Goal: Understand process/instructions: Learn how to perform a task or action

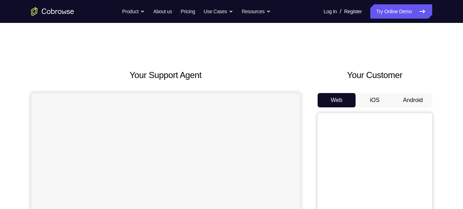
click at [418, 108] on div "Web iOS Android" at bounding box center [374, 213] width 114 height 240
click at [414, 101] on button "Android" at bounding box center [413, 100] width 38 height 14
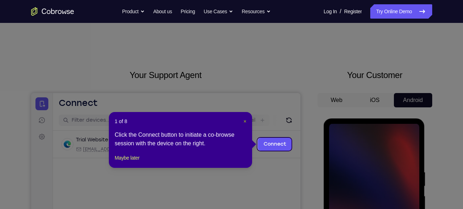
click at [243, 122] on span "×" at bounding box center [244, 121] width 3 height 6
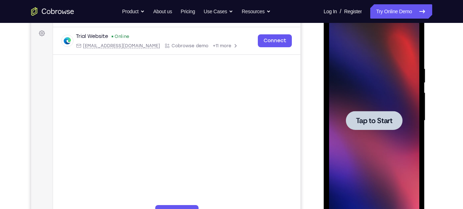
scroll to position [107, 0]
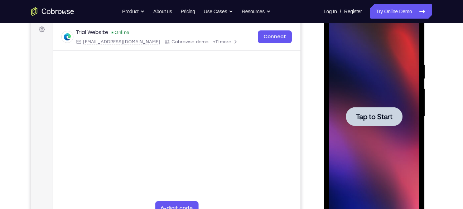
click at [378, 119] on span "Tap to Start" at bounding box center [374, 116] width 36 height 7
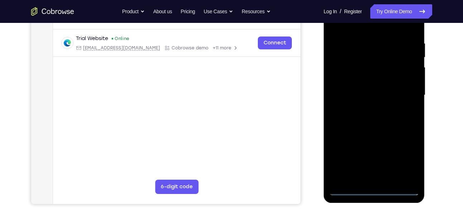
scroll to position [130, 0]
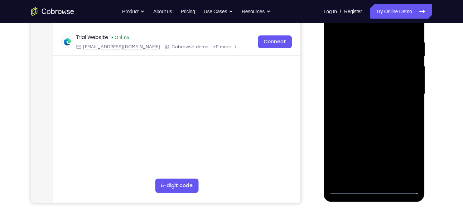
click at [377, 190] on div at bounding box center [374, 94] width 90 height 200
click at [405, 158] on div at bounding box center [374, 94] width 90 height 200
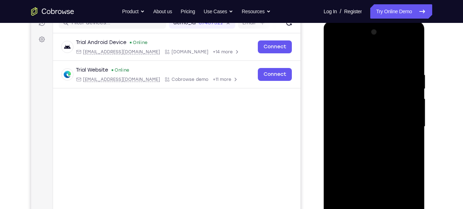
scroll to position [97, 0]
click at [336, 46] on div at bounding box center [374, 127] width 90 height 200
click at [401, 127] on div at bounding box center [374, 127] width 90 height 200
click at [368, 141] on div at bounding box center [374, 127] width 90 height 200
click at [372, 119] on div at bounding box center [374, 127] width 90 height 200
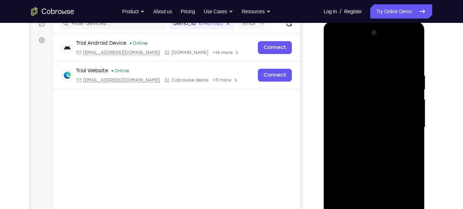
click at [348, 115] on div at bounding box center [374, 127] width 90 height 200
click at [379, 130] on div at bounding box center [374, 127] width 90 height 200
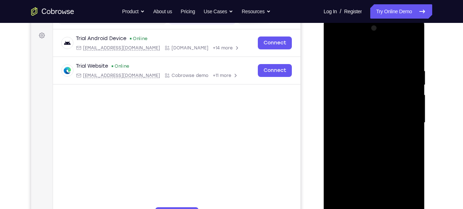
scroll to position [100, 0]
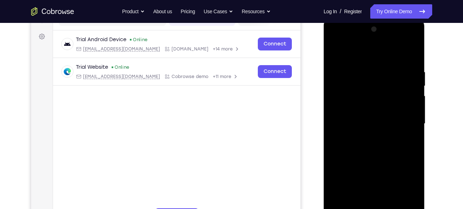
click at [376, 155] on div at bounding box center [374, 124] width 90 height 200
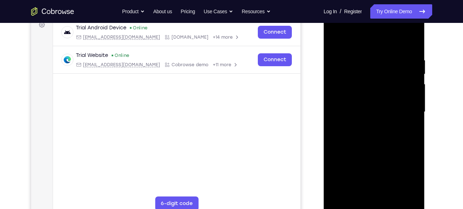
scroll to position [101, 0]
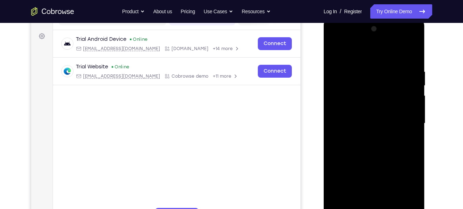
click at [404, 52] on div at bounding box center [374, 123] width 90 height 200
click at [412, 50] on div at bounding box center [374, 123] width 90 height 200
click at [334, 49] on div at bounding box center [374, 123] width 90 height 200
click at [413, 48] on div at bounding box center [374, 123] width 90 height 200
click at [414, 62] on div at bounding box center [374, 123] width 90 height 200
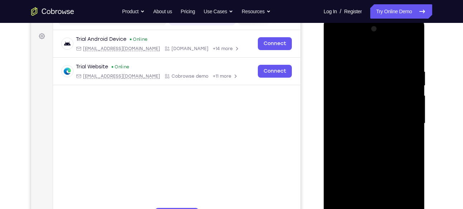
click at [387, 59] on div at bounding box center [374, 123] width 90 height 200
click at [404, 61] on div at bounding box center [374, 123] width 90 height 200
click at [384, 75] on div at bounding box center [374, 123] width 90 height 200
click at [408, 73] on div at bounding box center [374, 123] width 90 height 200
click at [334, 50] on div at bounding box center [374, 123] width 90 height 200
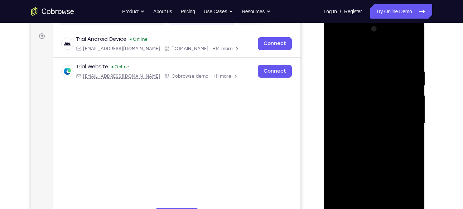
click at [334, 50] on div at bounding box center [374, 123] width 90 height 200
click at [370, 67] on div at bounding box center [374, 123] width 90 height 200
click at [419, 123] on div at bounding box center [374, 123] width 90 height 200
click at [414, 125] on div at bounding box center [374, 123] width 90 height 200
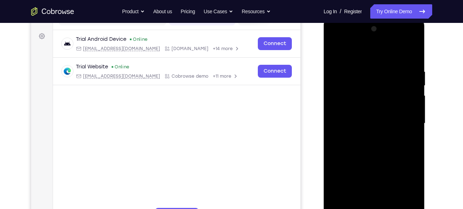
drag, startPoint x: 410, startPoint y: 118, endPoint x: 393, endPoint y: 106, distance: 21.5
click at [393, 106] on div at bounding box center [374, 123] width 90 height 200
click at [401, 101] on div at bounding box center [374, 123] width 90 height 200
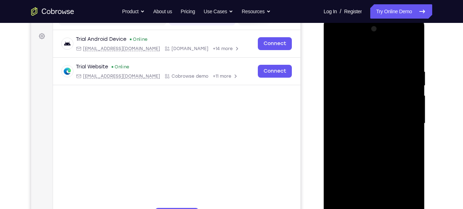
click at [401, 101] on div at bounding box center [374, 123] width 90 height 200
click at [407, 108] on div at bounding box center [374, 123] width 90 height 200
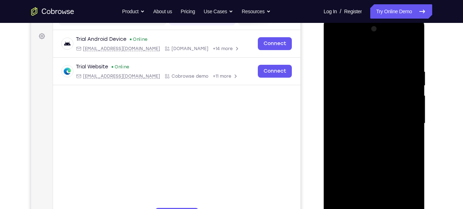
click at [407, 108] on div at bounding box center [374, 123] width 90 height 200
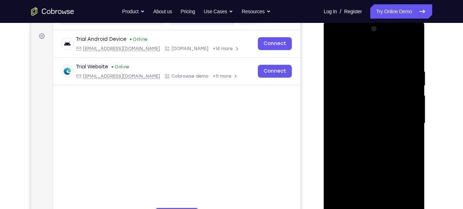
click at [407, 108] on div at bounding box center [374, 123] width 90 height 200
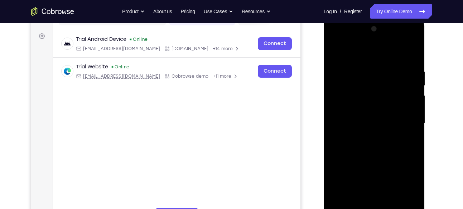
click at [407, 108] on div at bounding box center [374, 123] width 90 height 200
click at [410, 57] on div at bounding box center [374, 123] width 90 height 200
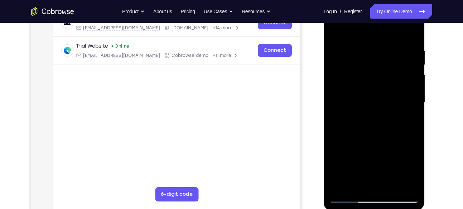
scroll to position [123, 0]
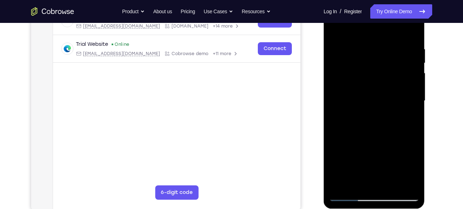
click at [393, 184] on div at bounding box center [374, 101] width 90 height 200
click at [367, 137] on div at bounding box center [374, 101] width 90 height 200
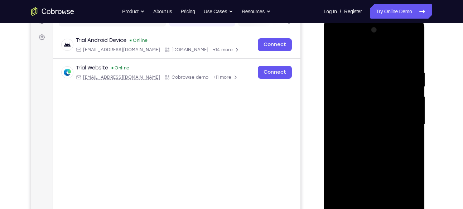
scroll to position [98, 0]
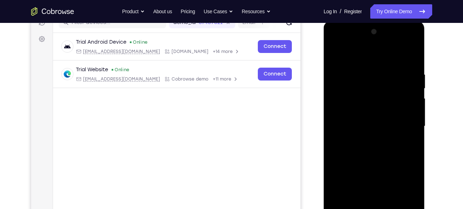
click at [337, 52] on div at bounding box center [374, 126] width 90 height 200
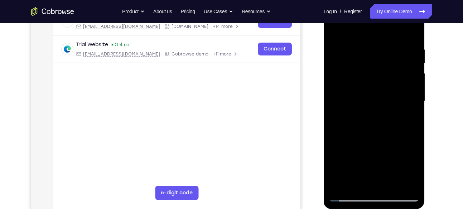
scroll to position [136, 0]
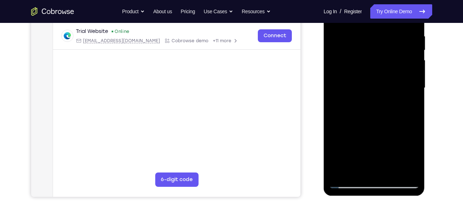
click at [392, 172] on div at bounding box center [374, 88] width 90 height 200
click at [369, 160] on div at bounding box center [374, 88] width 90 height 200
click at [351, 71] on div at bounding box center [374, 88] width 90 height 200
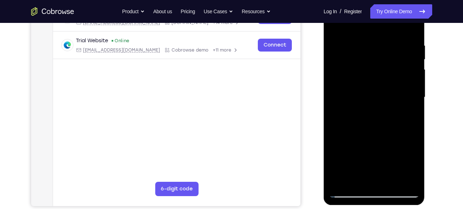
scroll to position [127, 0]
click at [337, 124] on div at bounding box center [374, 97] width 90 height 200
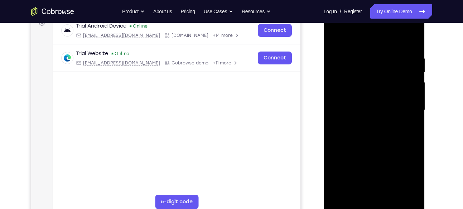
scroll to position [114, 0]
click at [407, 119] on div at bounding box center [374, 110] width 90 height 200
click at [415, 106] on div at bounding box center [374, 110] width 90 height 200
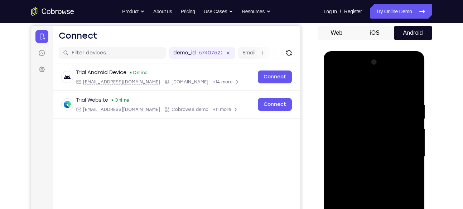
scroll to position [67, 0]
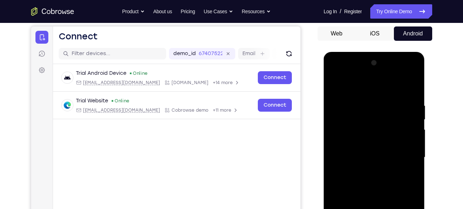
click at [403, 75] on div at bounding box center [374, 157] width 90 height 200
click at [376, 102] on div at bounding box center [374, 157] width 90 height 200
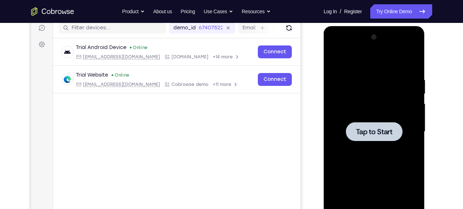
scroll to position [93, 0]
